Goal: Obtain resource: Obtain resource

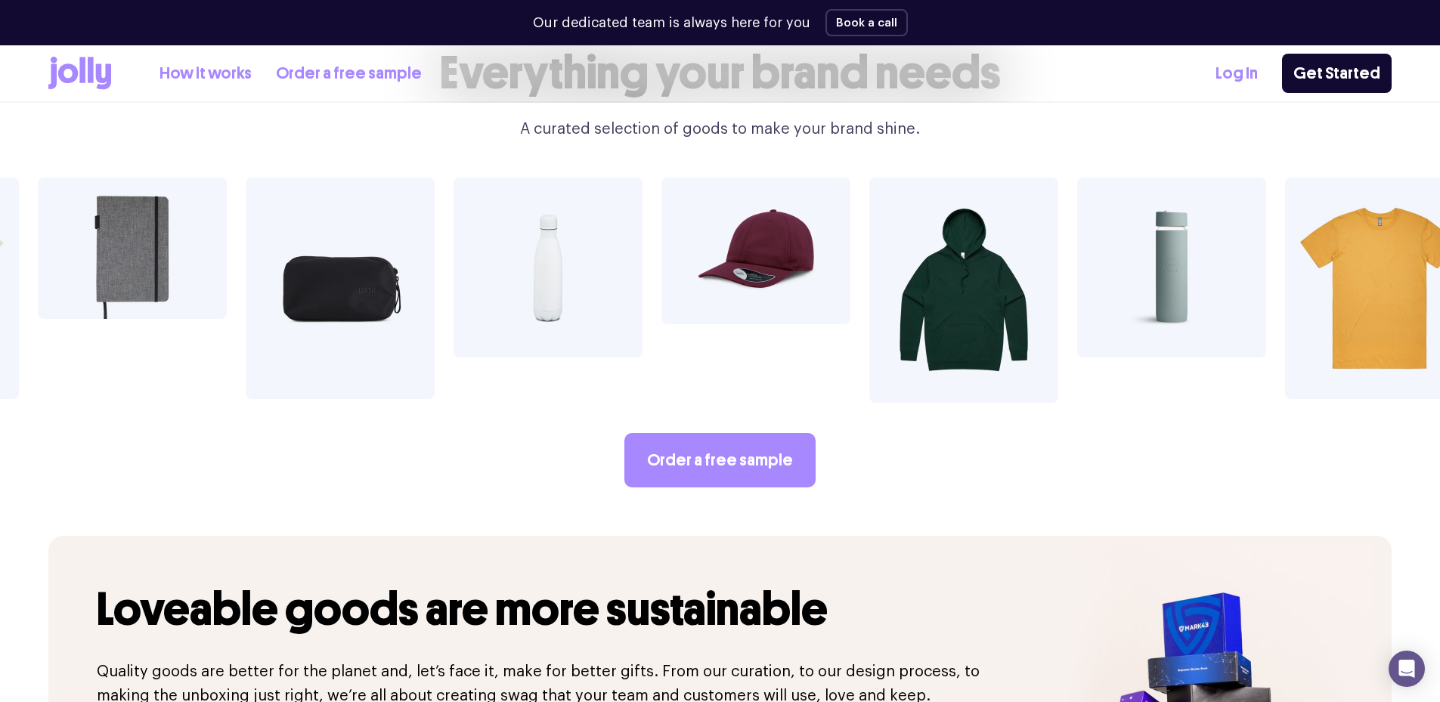
scroll to position [2495, 0]
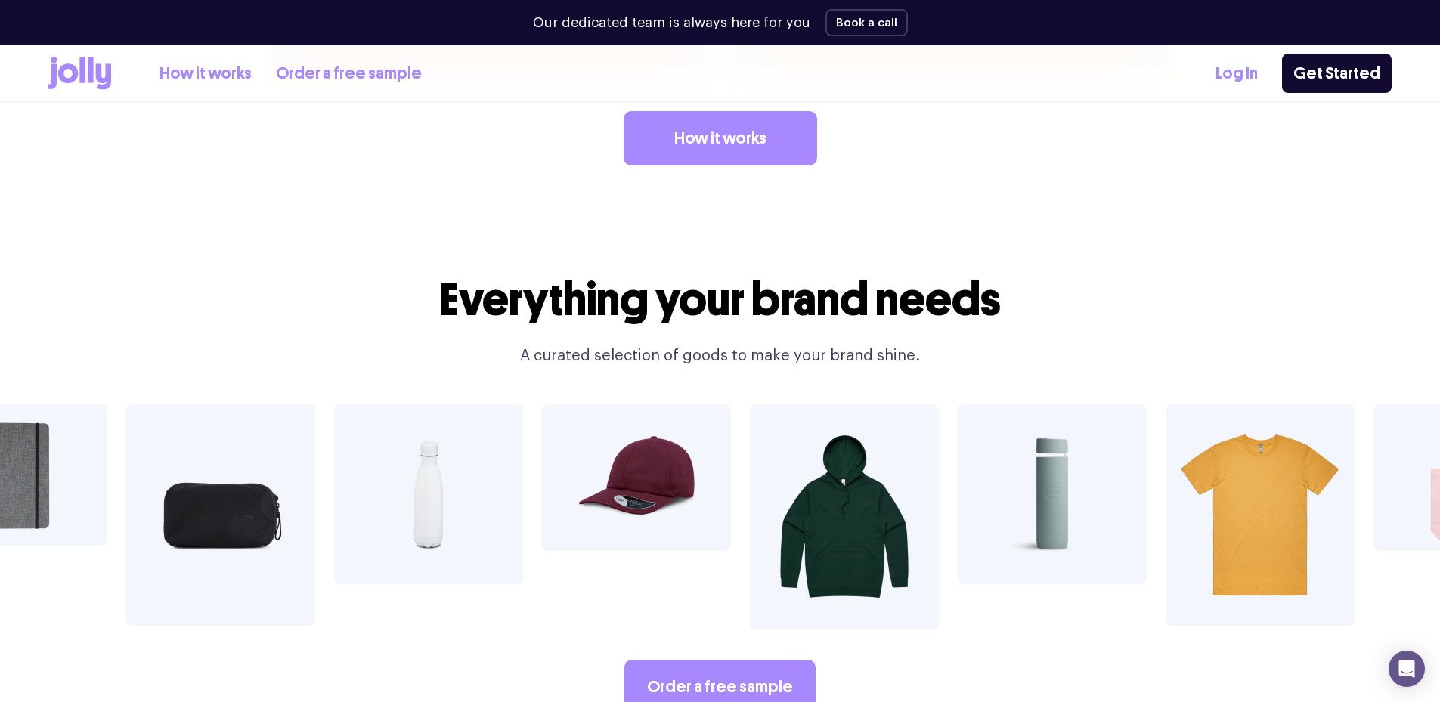
click at [101, 66] on icon at bounding box center [103, 77] width 15 height 26
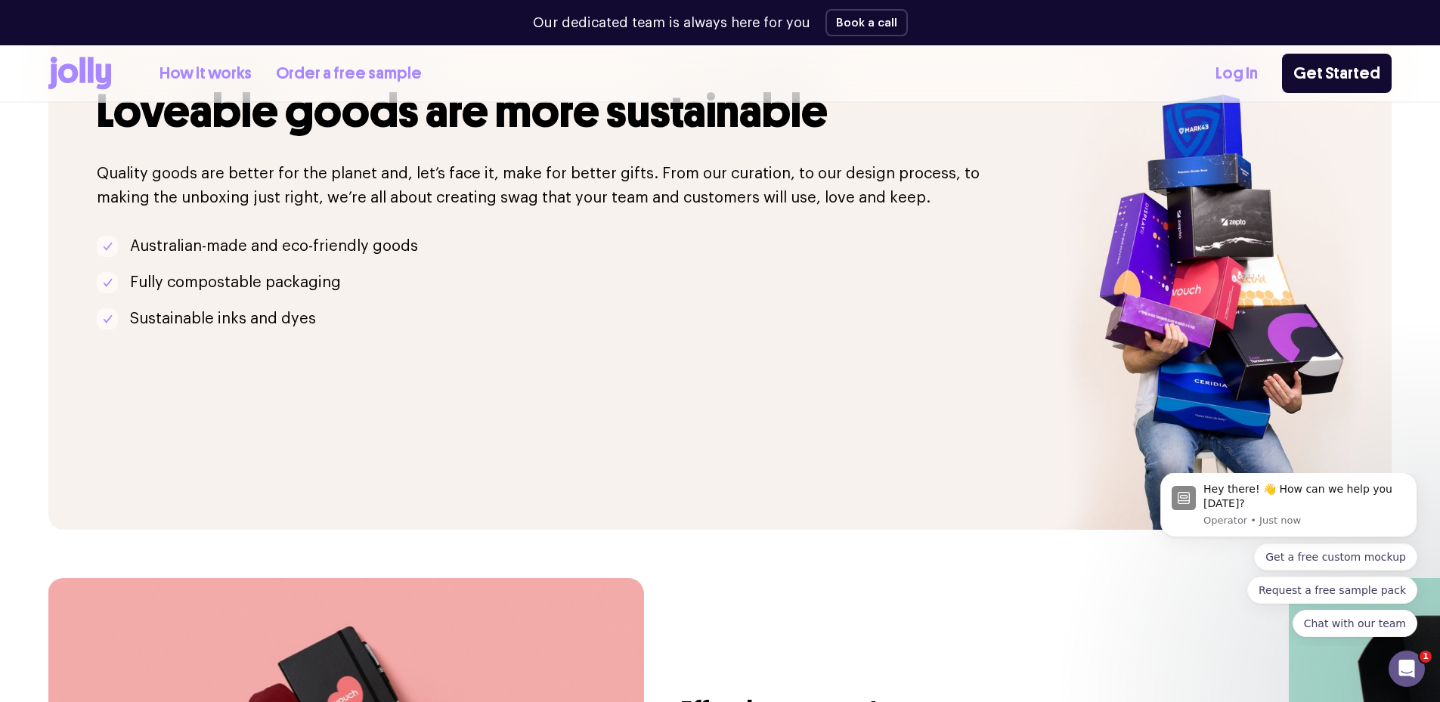
scroll to position [3598, 0]
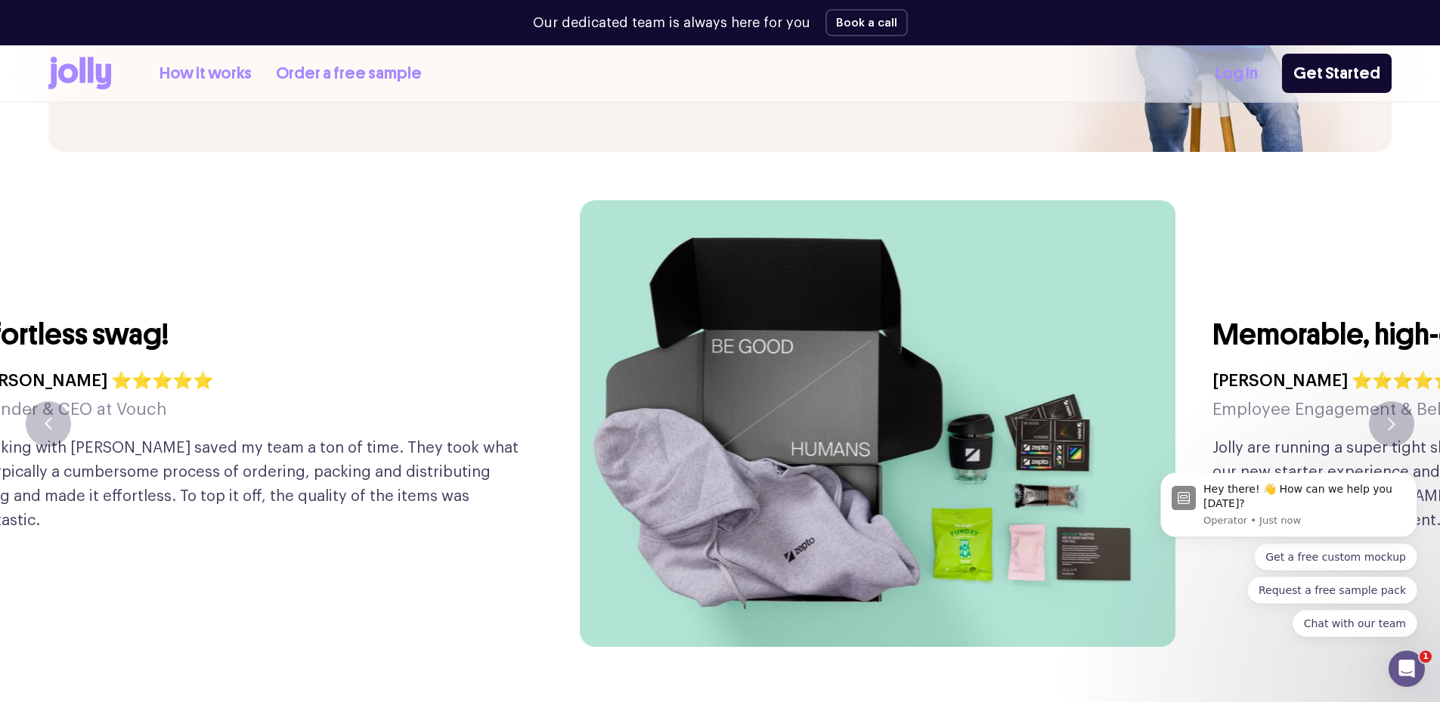
drag, startPoint x: 964, startPoint y: 358, endPoint x: 193, endPoint y: 343, distance: 771.2
click at [193, 343] on div "Effortless swag! [PERSON_NAME] ⭐⭐⭐⭐⭐ Founder & CEO at Vouch Working with [PERSO…" at bounding box center [251, 423] width 559 height 447
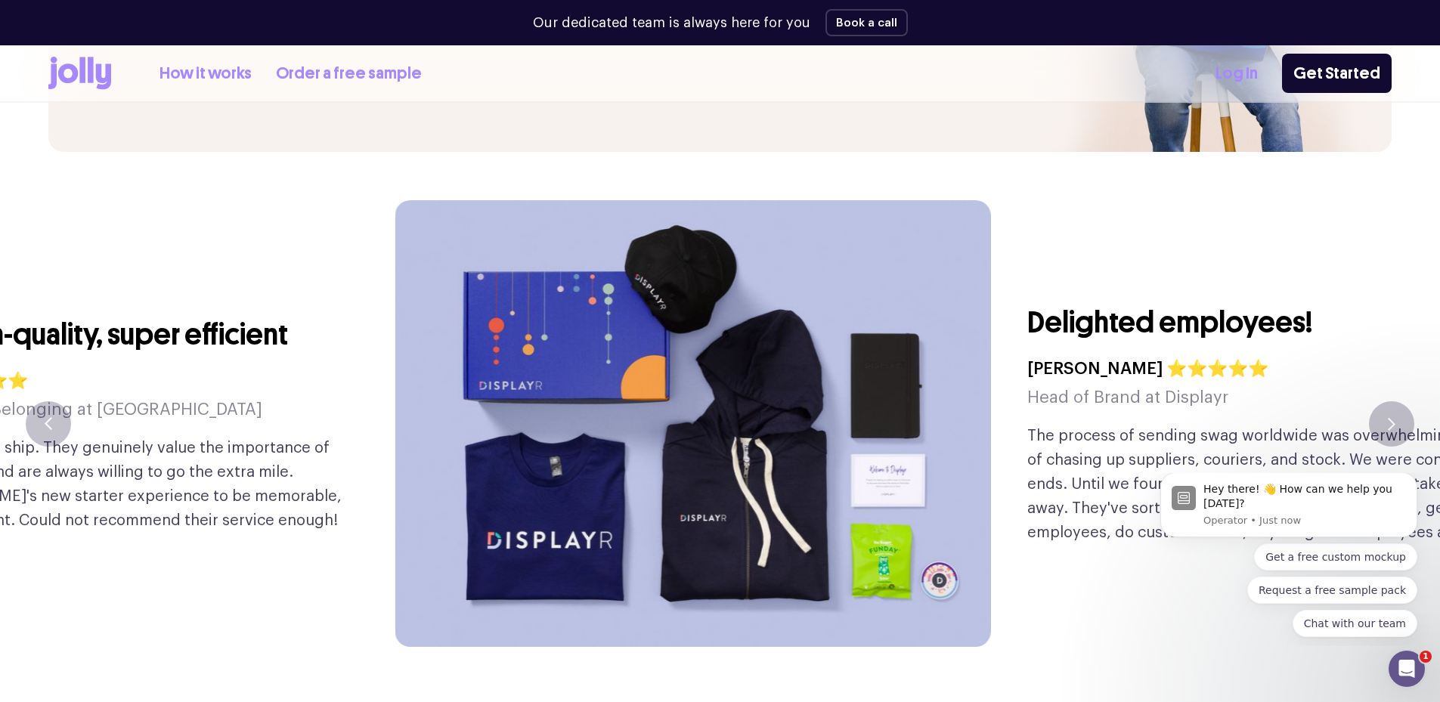
drag, startPoint x: 1204, startPoint y: 349, endPoint x: 305, endPoint y: 339, distance: 898.9
click at [305, 339] on div "Memorable, high-quality, super efficient [PERSON_NAME] ⭐⭐⭐⭐⭐ Employee Engagemen…" at bounding box center [66, 423] width 559 height 447
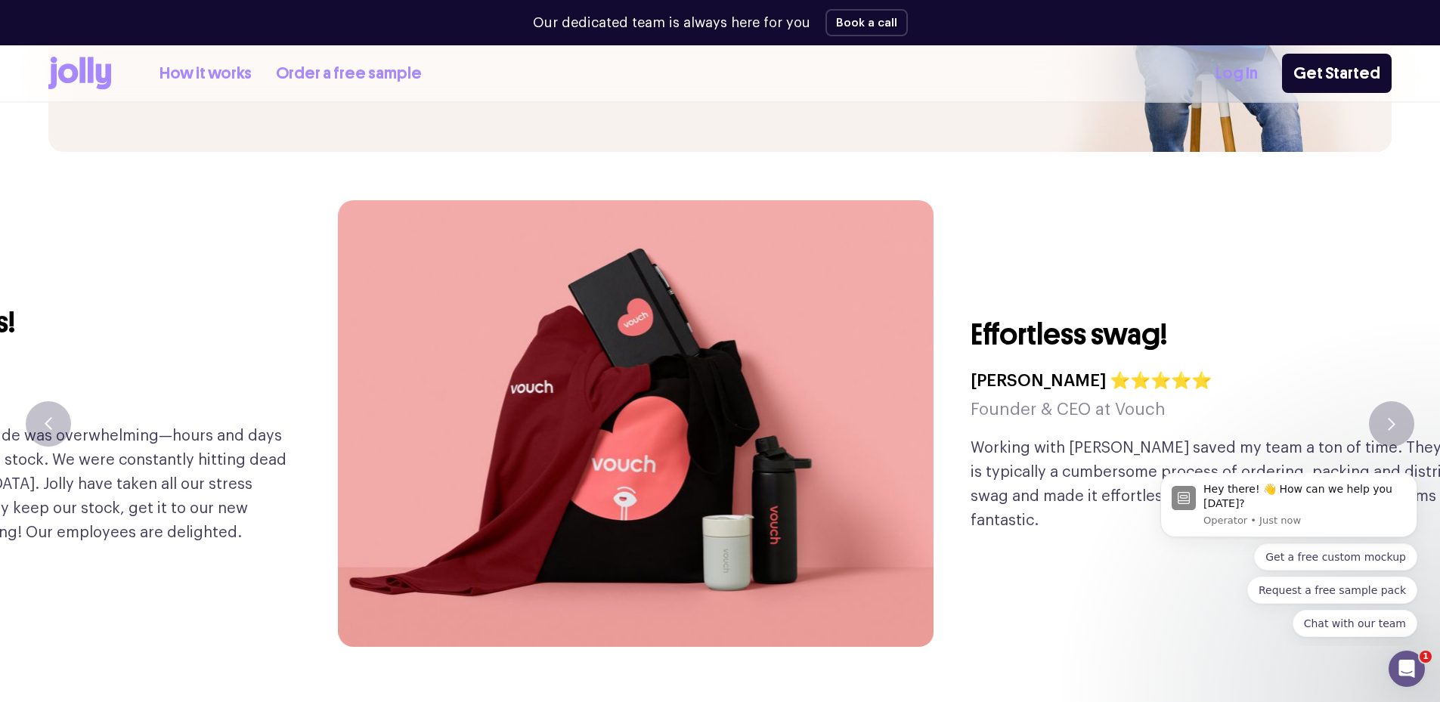
drag, startPoint x: 1203, startPoint y: 407, endPoint x: 194, endPoint y: 408, distance: 1009.2
click at [200, 424] on p "The process of sending swag worldwide was overwhelming—hours and days of chasin…" at bounding box center [9, 484] width 559 height 121
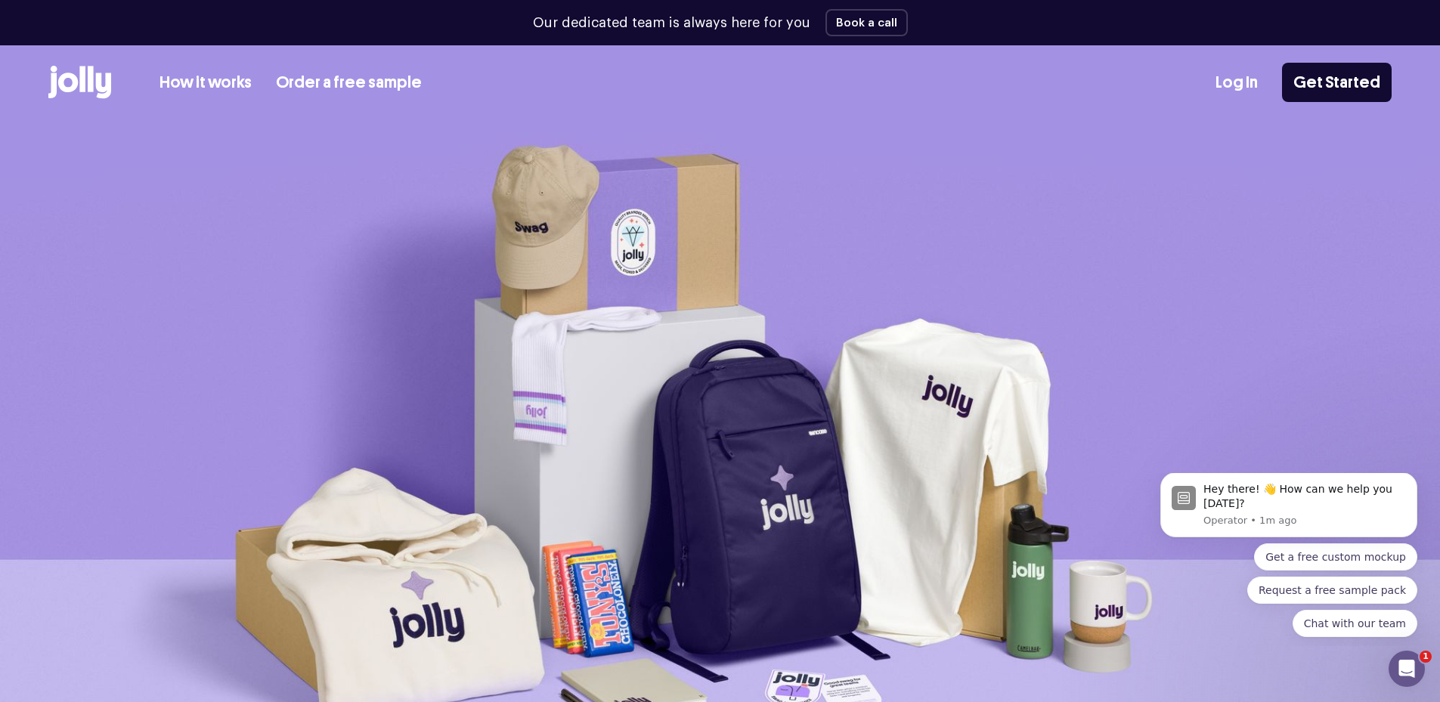
scroll to position [76, 0]
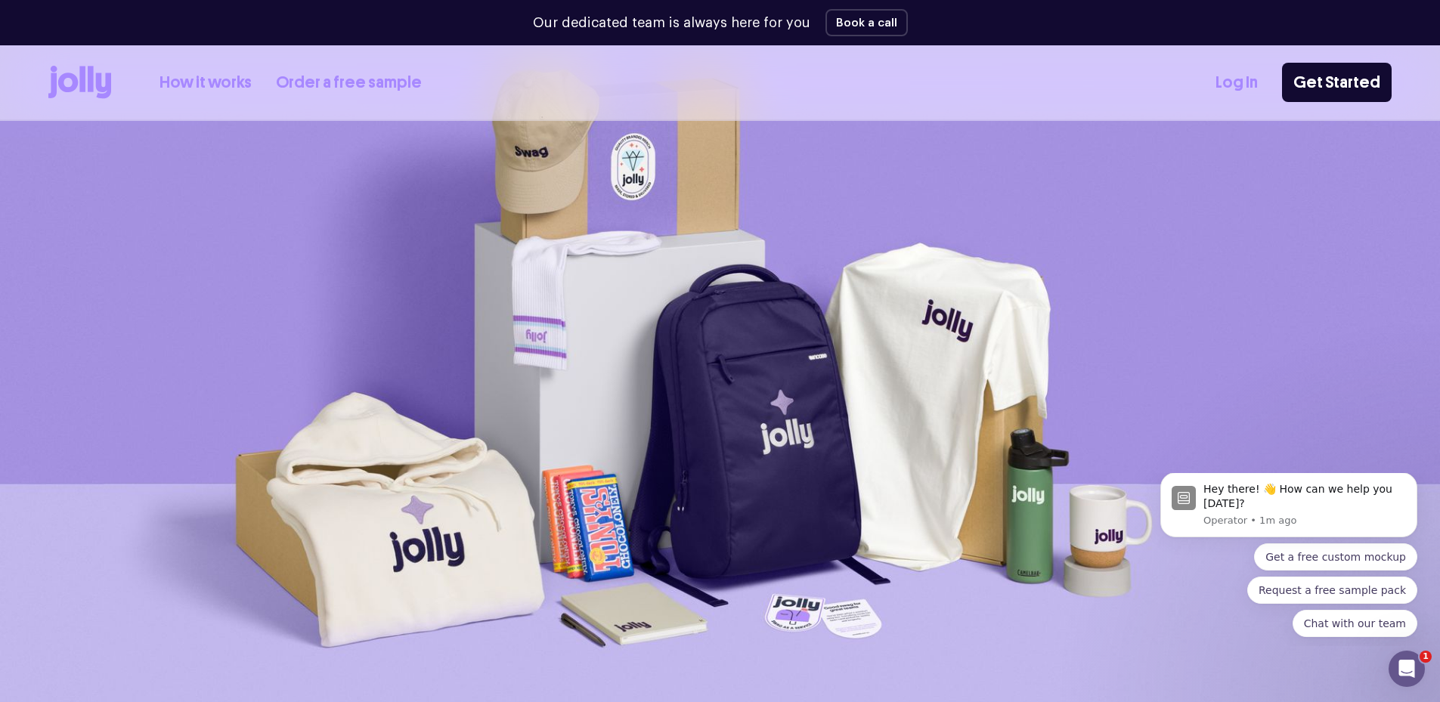
click at [73, 85] on icon at bounding box center [68, 83] width 20 height 20
click at [311, 79] on link "Order a free sample" at bounding box center [349, 82] width 146 height 25
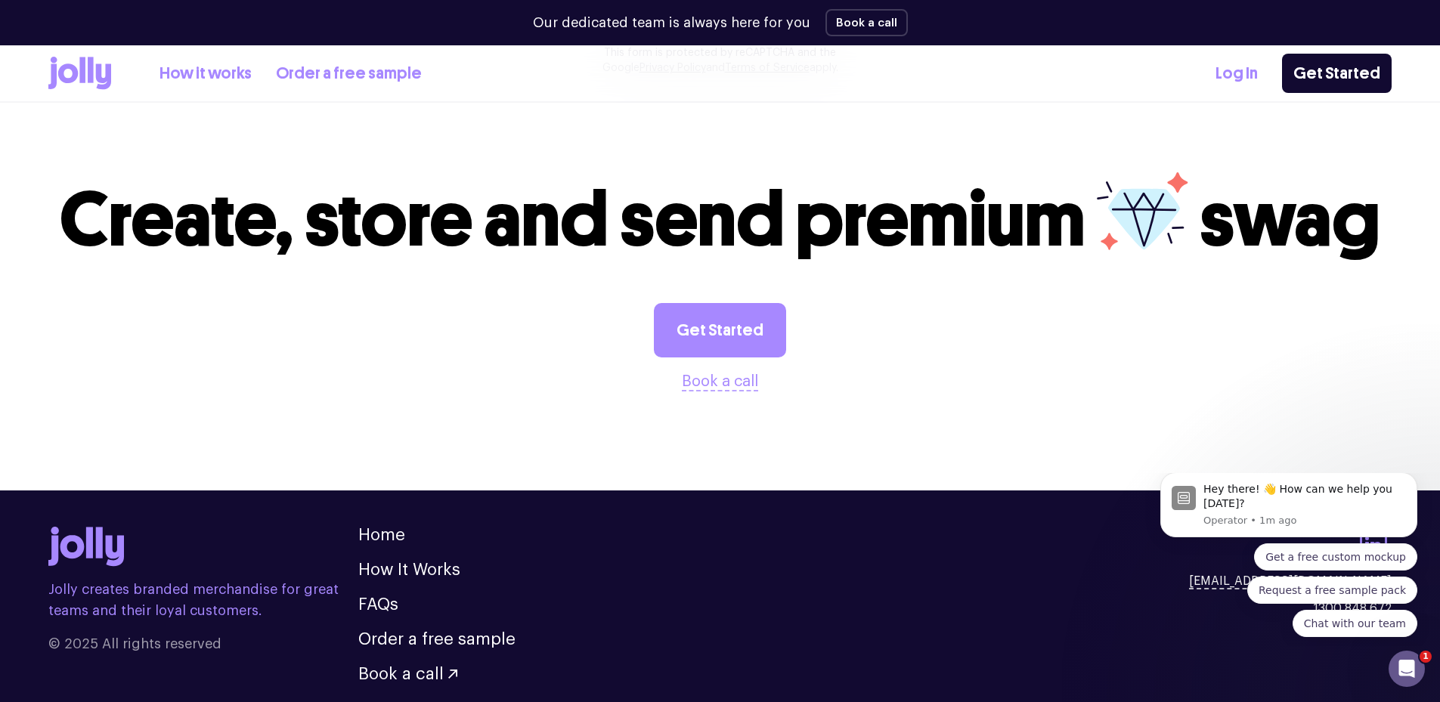
scroll to position [1581, 0]
